Goal: Information Seeking & Learning: Learn about a topic

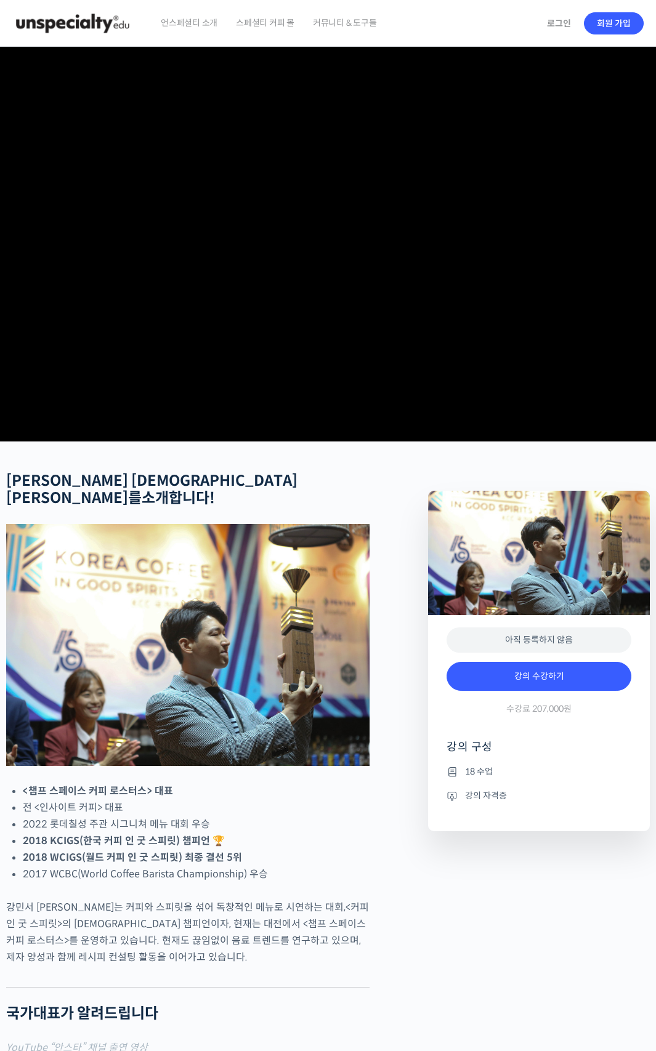
checkbox input "true"
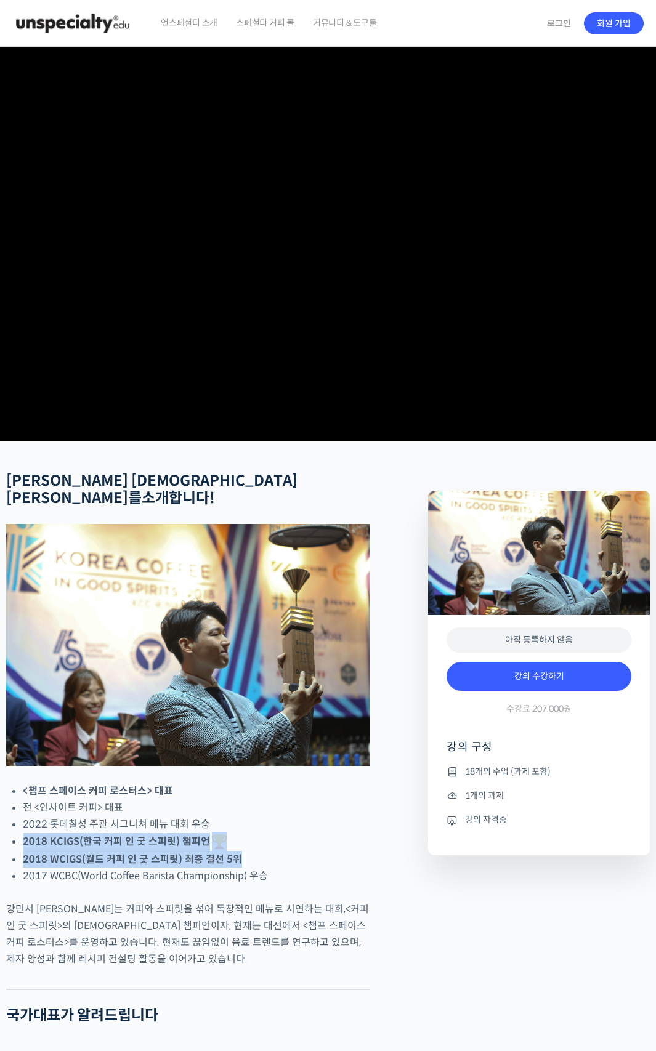
drag, startPoint x: 20, startPoint y: 866, endPoint x: 262, endPoint y: 884, distance: 243.3
click at [198, 24] on span "언스페셜티 소개" at bounding box center [189, 22] width 57 height 47
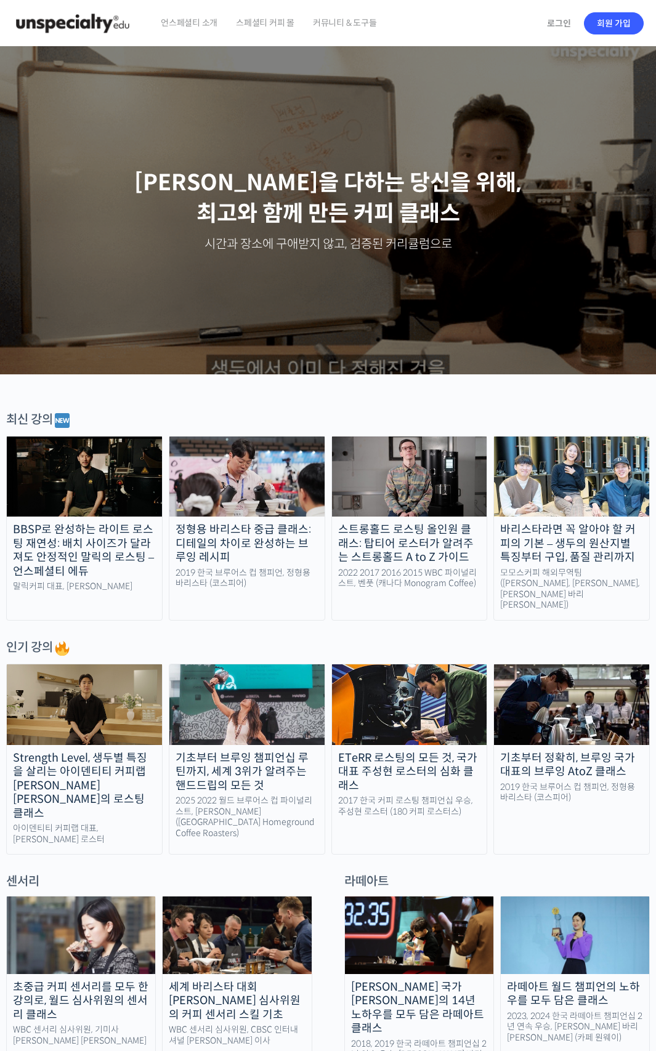
click at [552, 751] on div "기초부터 정확히, 브루잉 국가대표의 브루잉 AtoZ 클래스" at bounding box center [571, 765] width 155 height 28
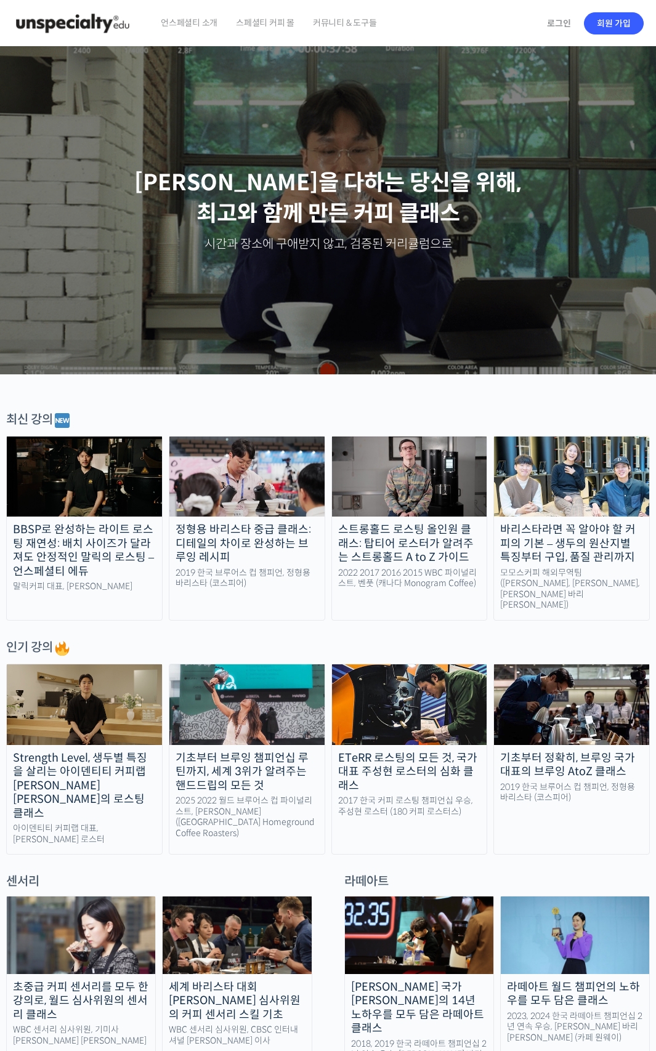
click at [267, 510] on img at bounding box center [246, 476] width 155 height 81
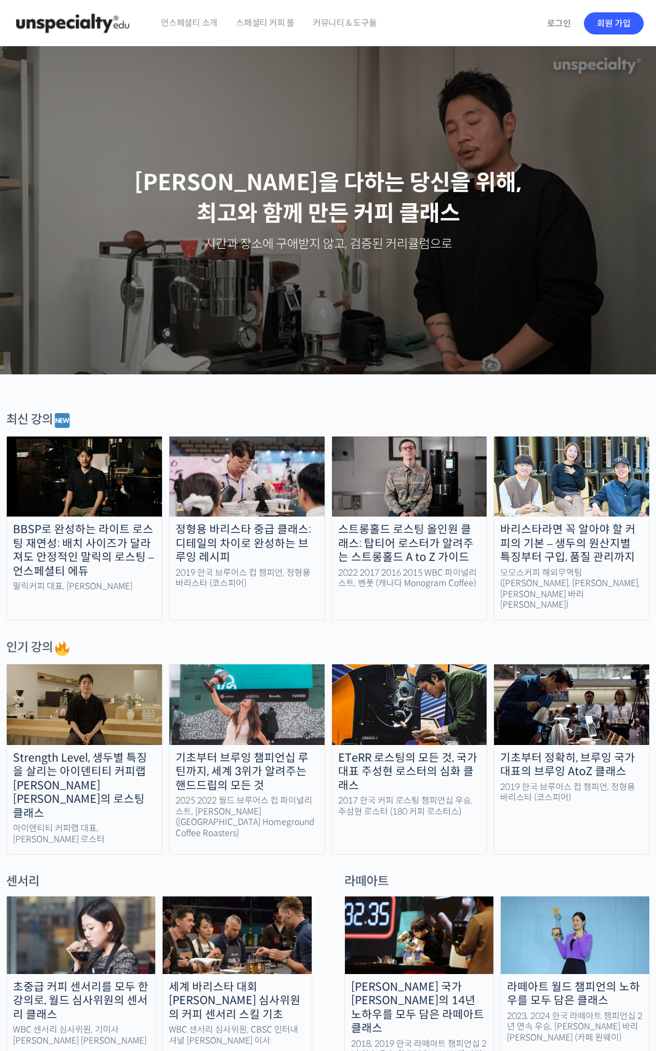
click at [241, 21] on span "스페셜티 커피 몰" at bounding box center [265, 22] width 58 height 47
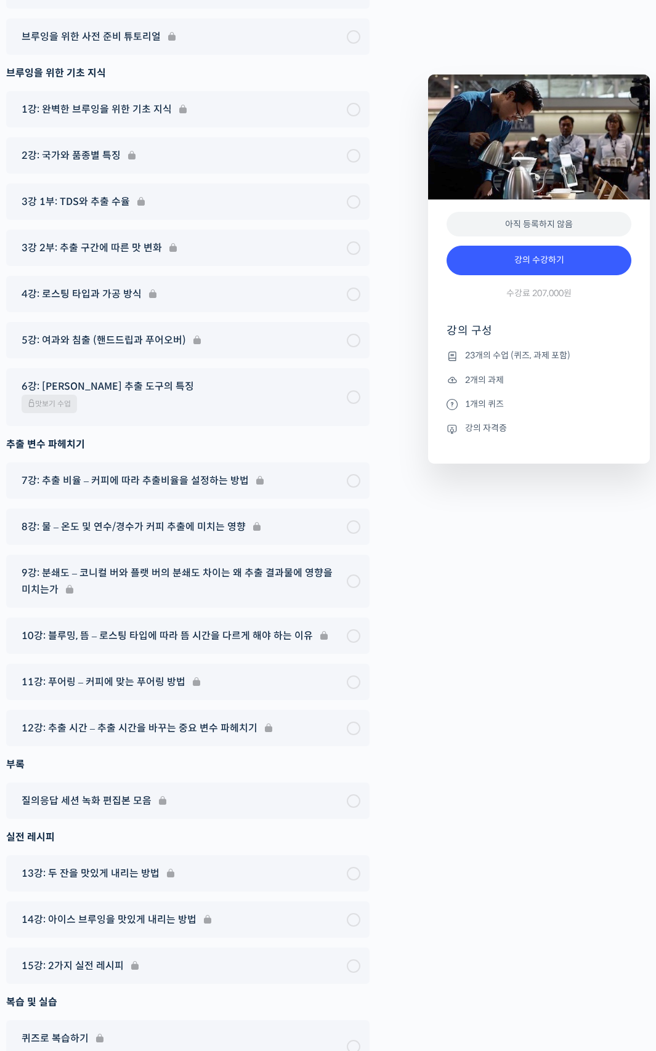
scroll to position [7018, 0]
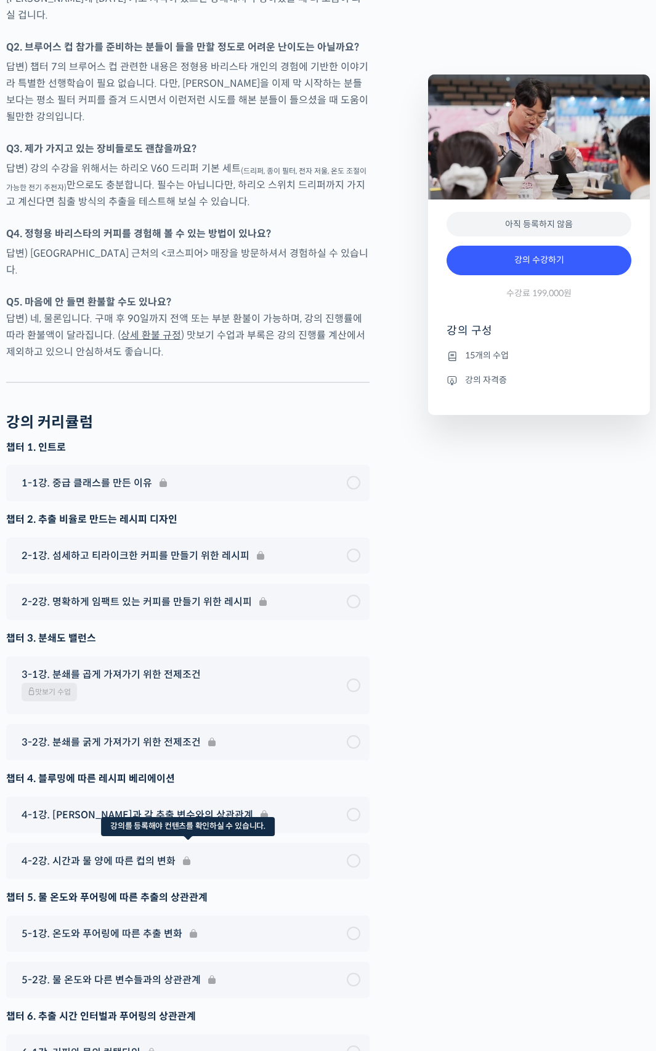
scroll to position [3563, 0]
